Goal: Task Accomplishment & Management: Manage account settings

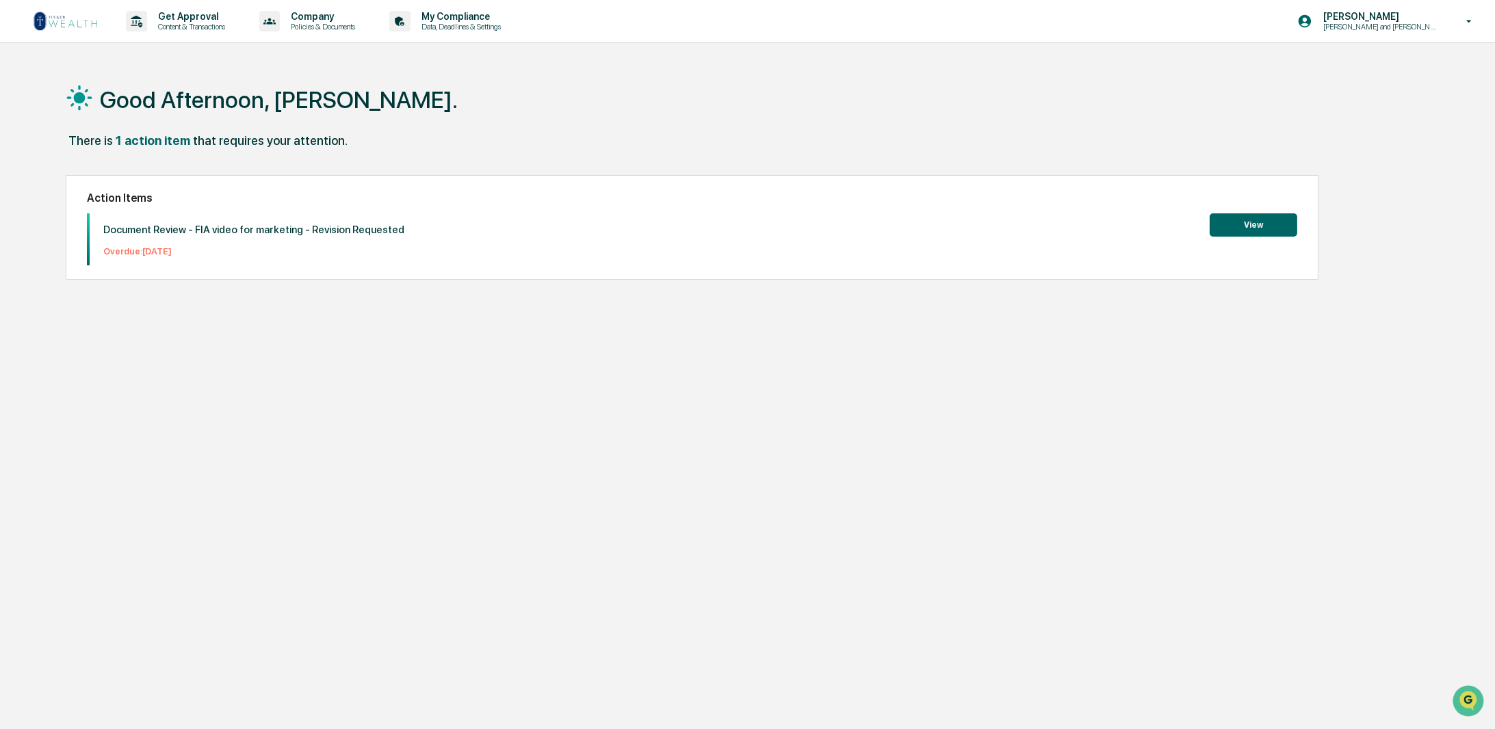
click at [1226, 224] on button "View" at bounding box center [1254, 224] width 88 height 23
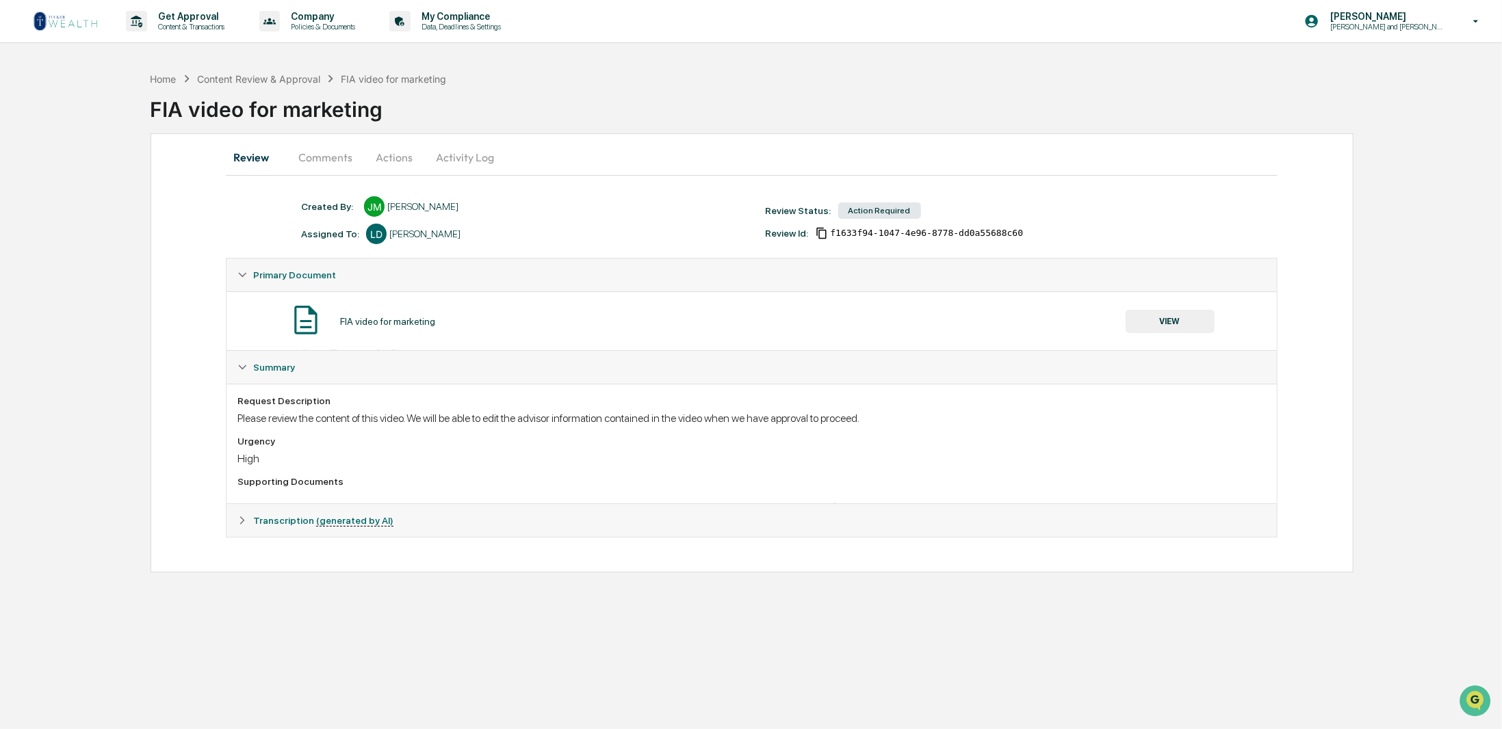
click at [475, 157] on button "Activity Log" at bounding box center [465, 157] width 80 height 33
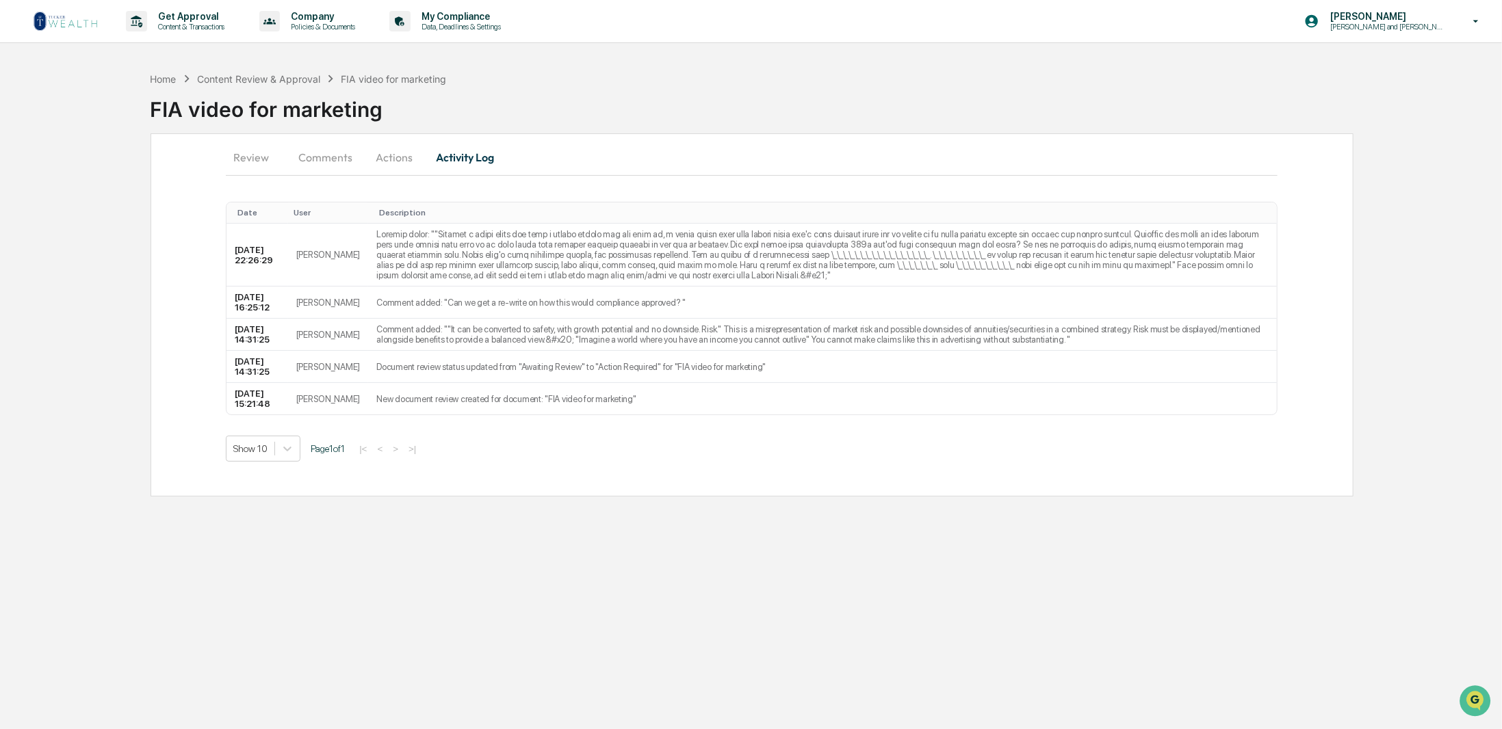
click at [412, 161] on button "Actions" at bounding box center [394, 157] width 62 height 33
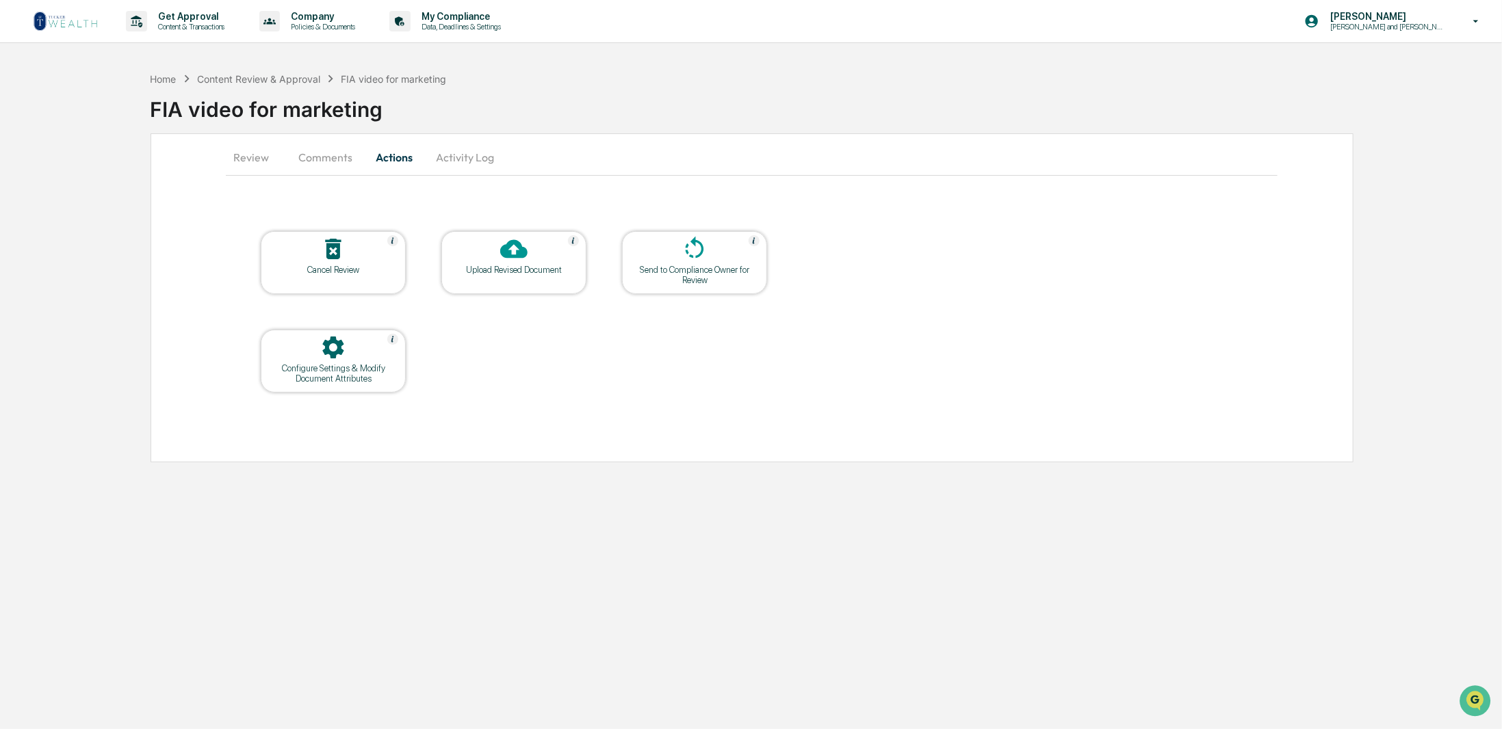
click at [342, 158] on button "Comments" at bounding box center [325, 157] width 76 height 33
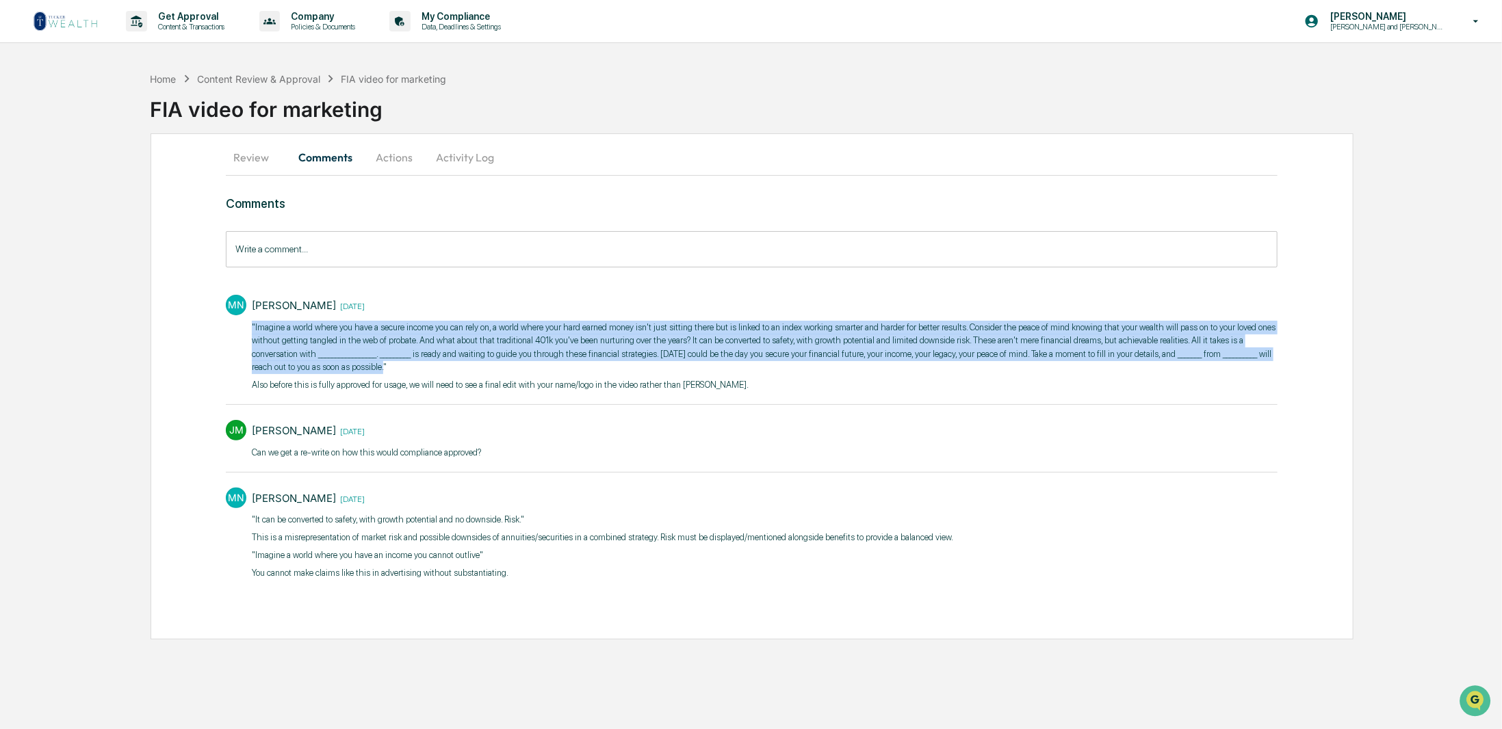
drag, startPoint x: 342, startPoint y: 369, endPoint x: 245, endPoint y: 329, distance: 105.2
click at [245, 329] on div "MN [PERSON_NAME] [DATE] "Imagine a world where you have a secure income you can…" at bounding box center [751, 342] width 1051 height 108
copy p ""Imagine a world where you have a secure income you can rely on, a world where …"
click at [478, 150] on button "Activity Log" at bounding box center [465, 157] width 80 height 33
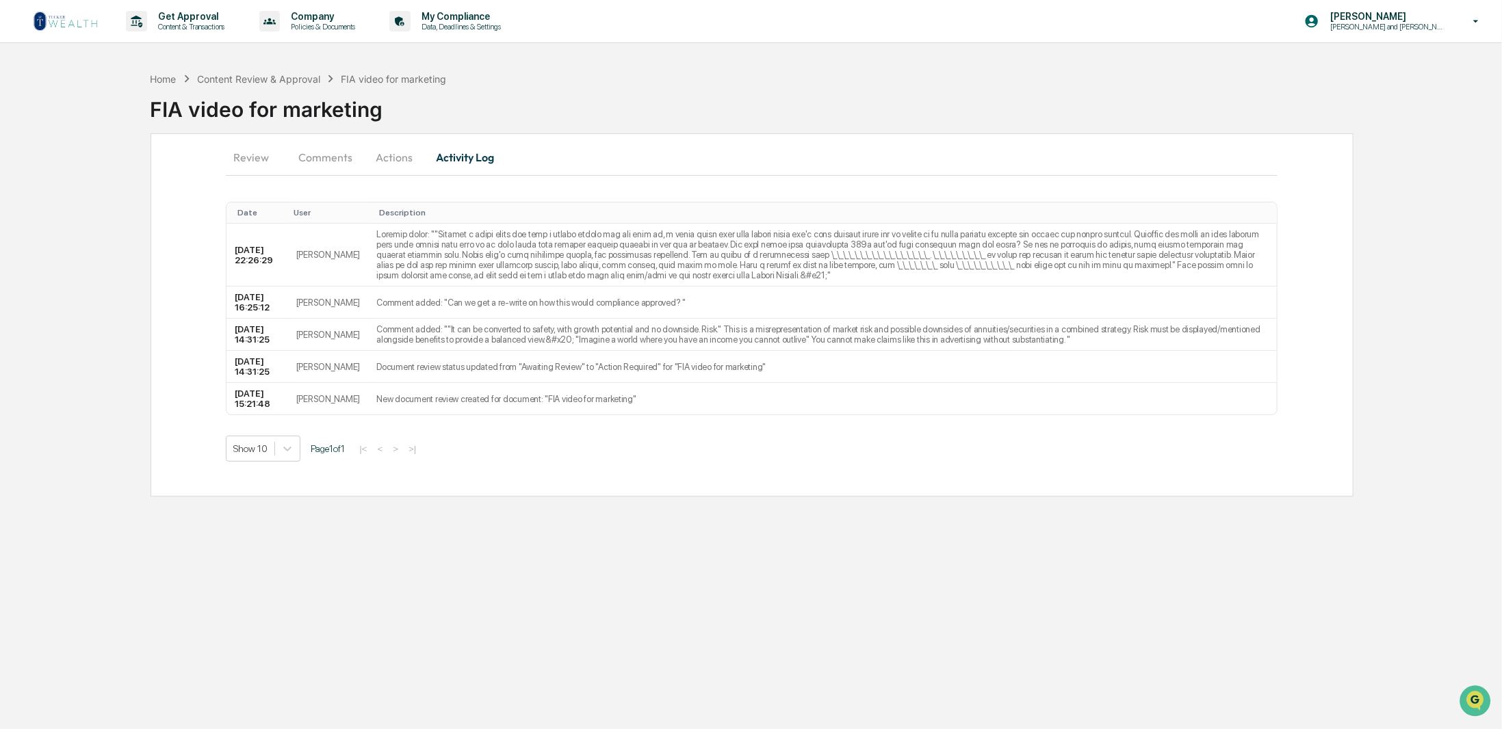
click at [397, 159] on button "Actions" at bounding box center [394, 157] width 62 height 33
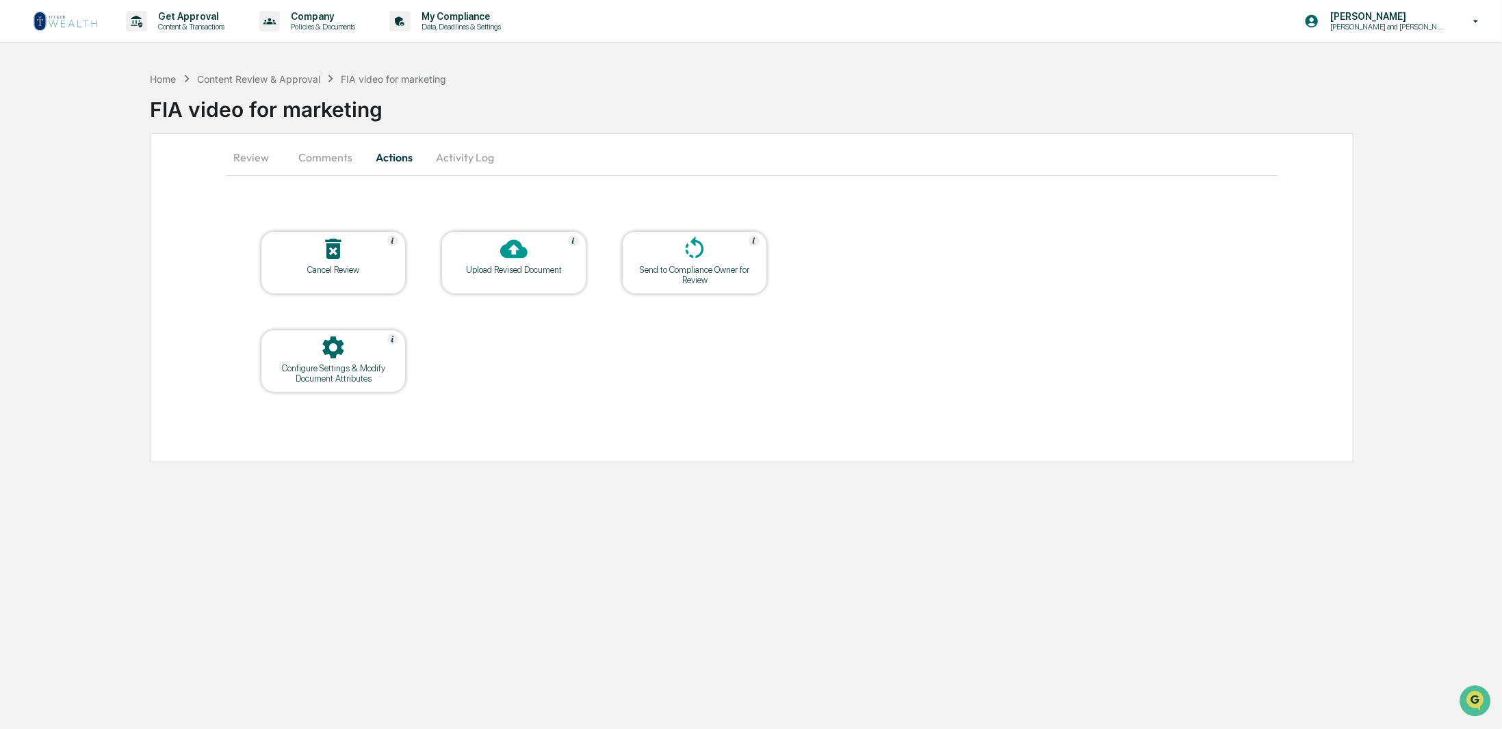
click at [341, 266] on div "Cancel Review" at bounding box center [333, 270] width 123 height 10
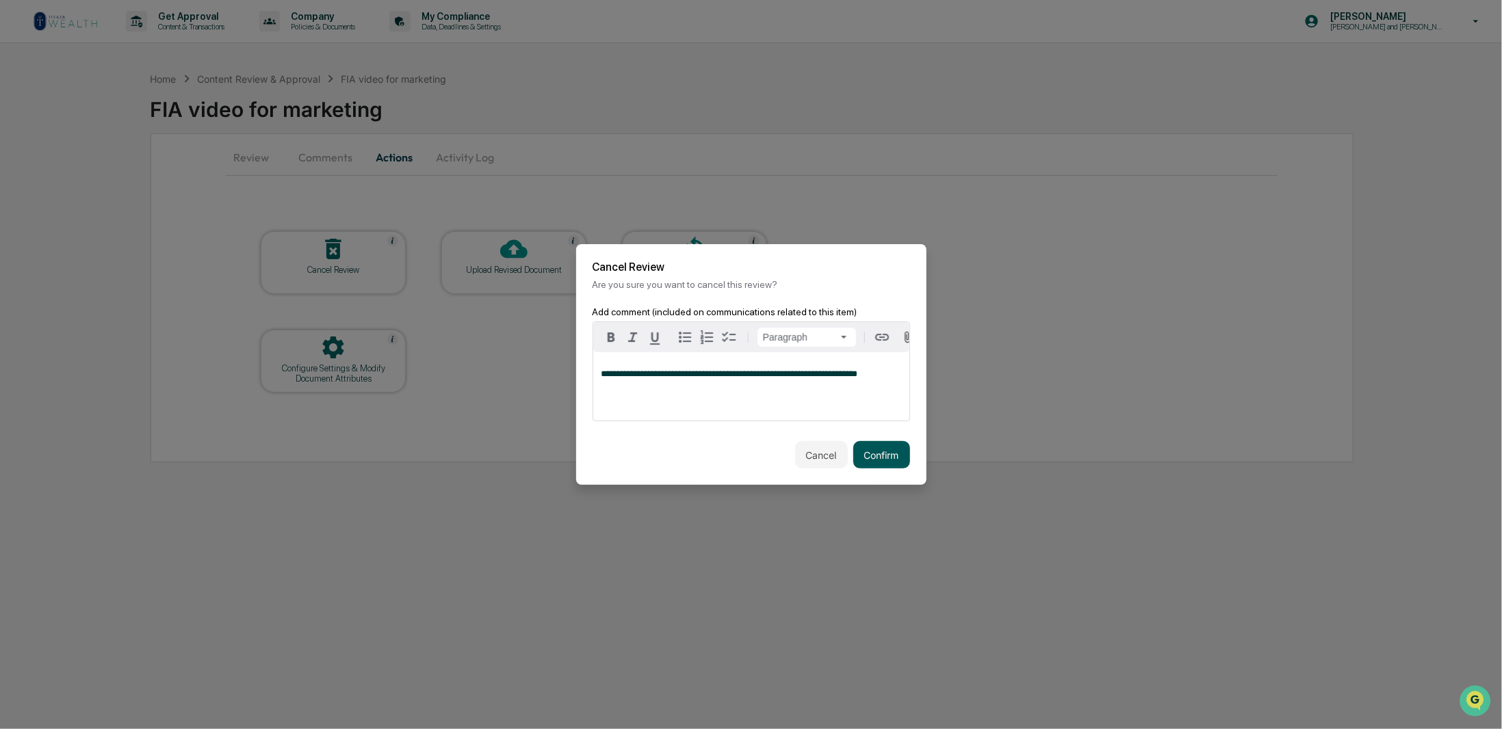
click at [894, 458] on button "Confirm" at bounding box center [881, 454] width 57 height 27
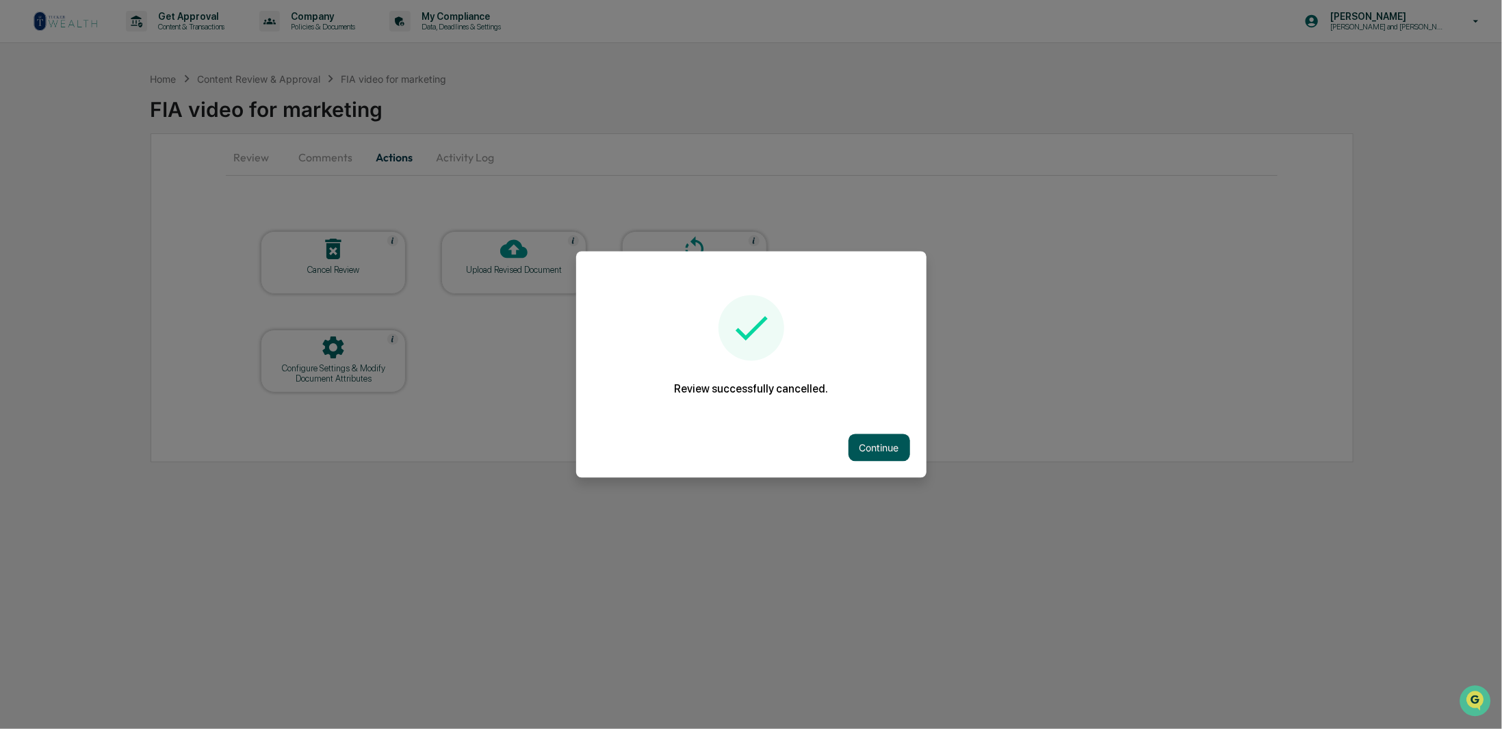
click at [867, 458] on button "Continue" at bounding box center [879, 447] width 62 height 27
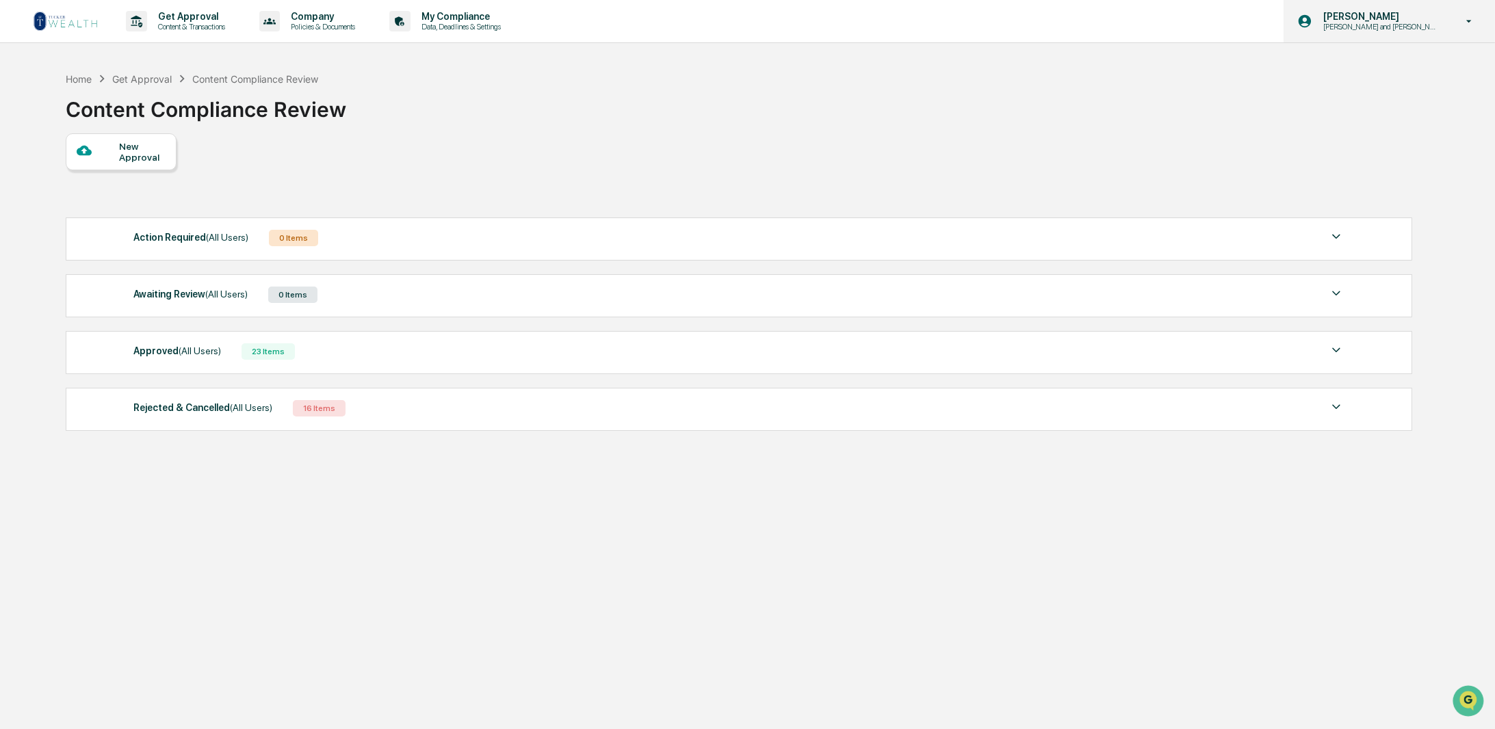
click at [1431, 24] on p "[PERSON_NAME] and [PERSON_NAME] Onboarding" at bounding box center [1379, 27] width 134 height 10
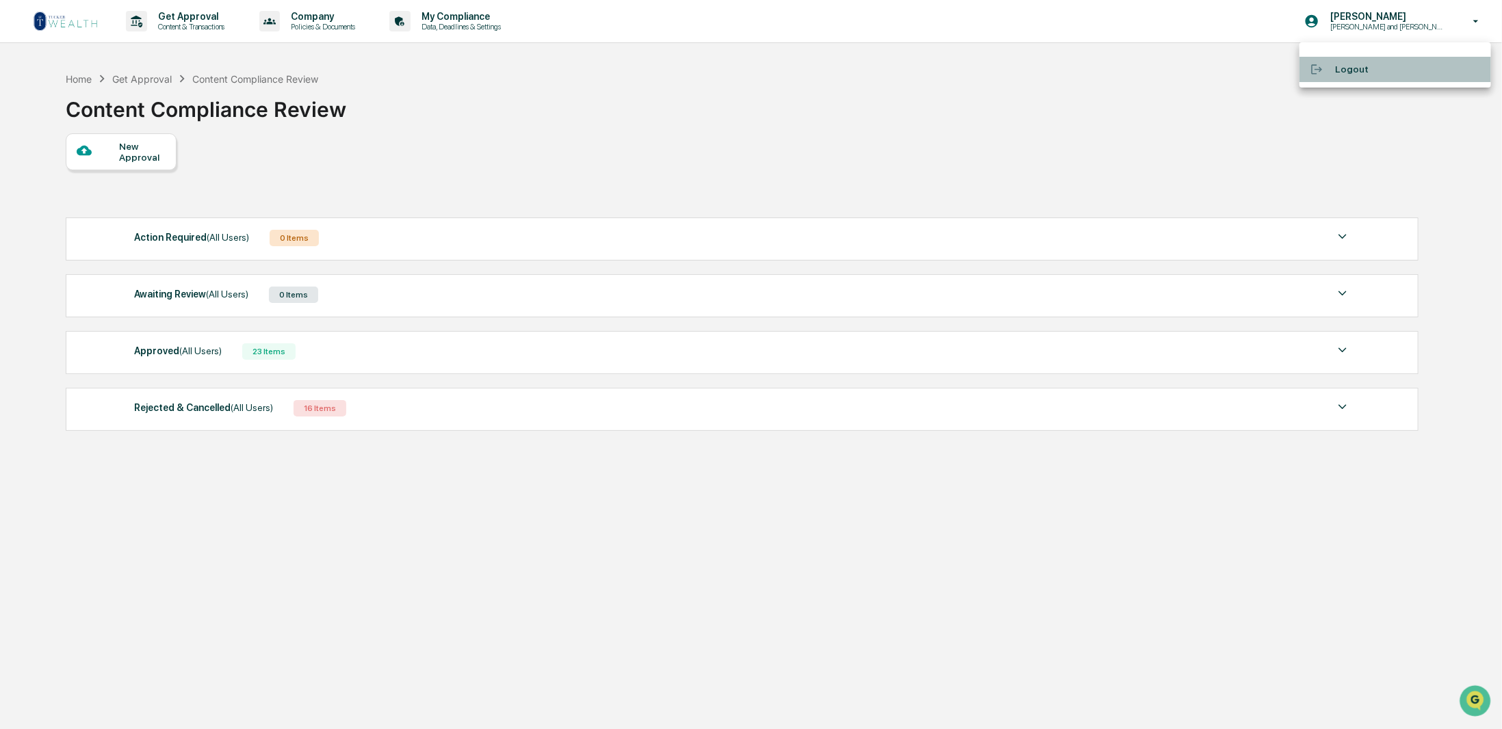
click at [1361, 72] on li "Logout" at bounding box center [1395, 69] width 192 height 25
